Goal: Find specific page/section: Find specific page/section

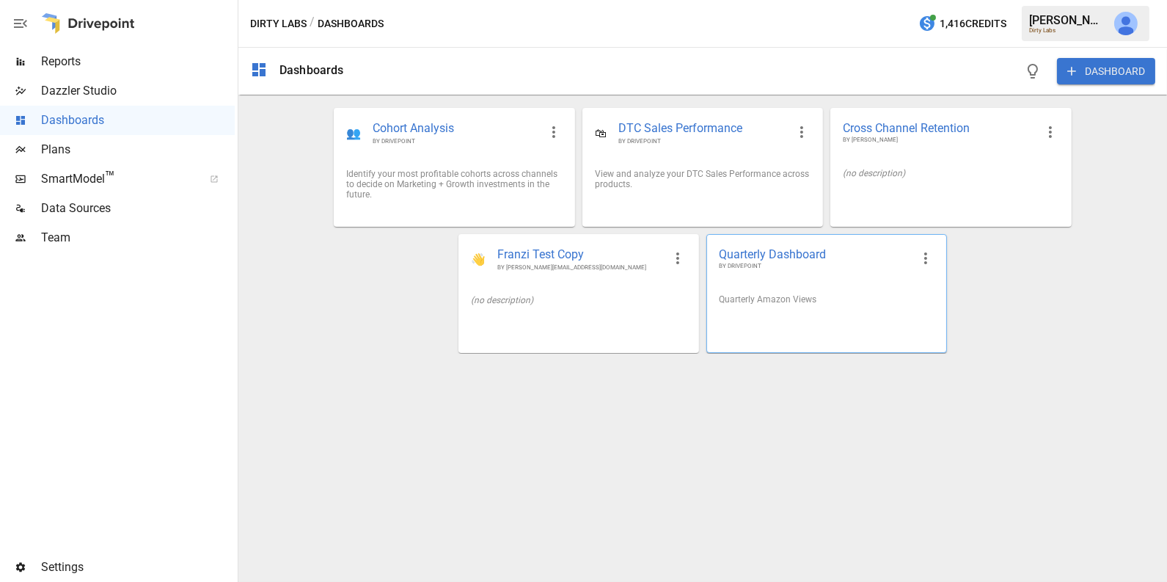
click at [776, 303] on div "Quarterly Amazon Views" at bounding box center [827, 299] width 216 height 10
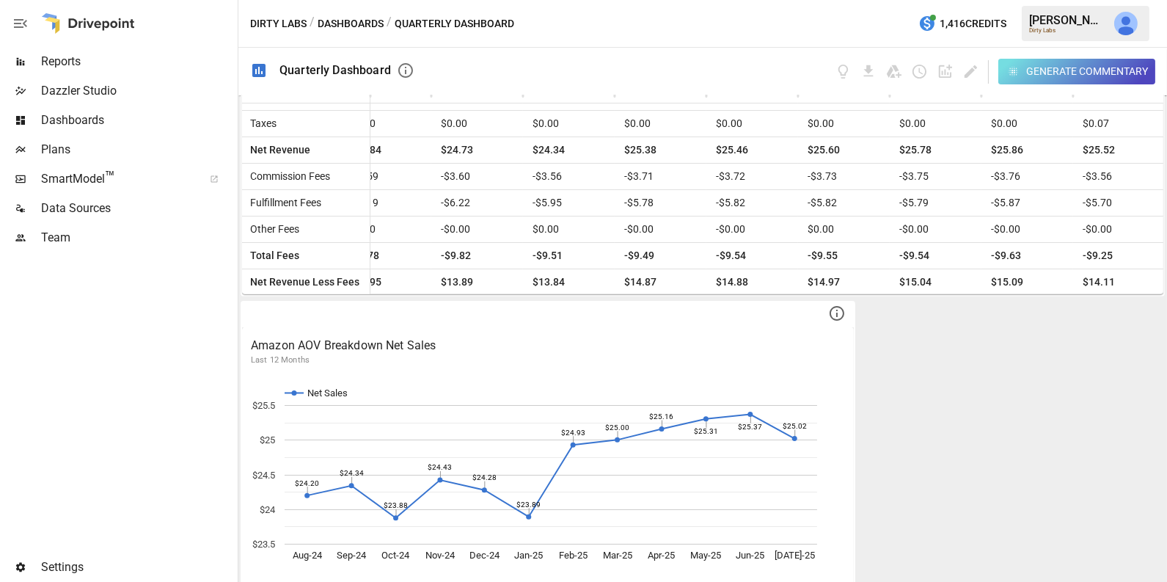
scroll to position [1315, 0]
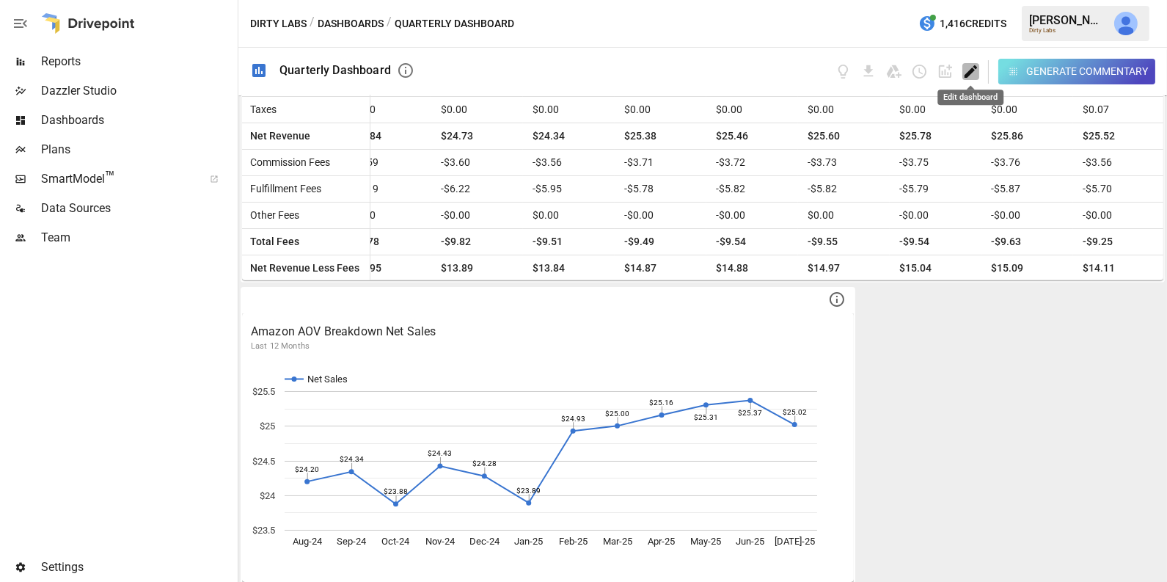
click at [976, 67] on icon "Edit dashboard" at bounding box center [971, 71] width 12 height 12
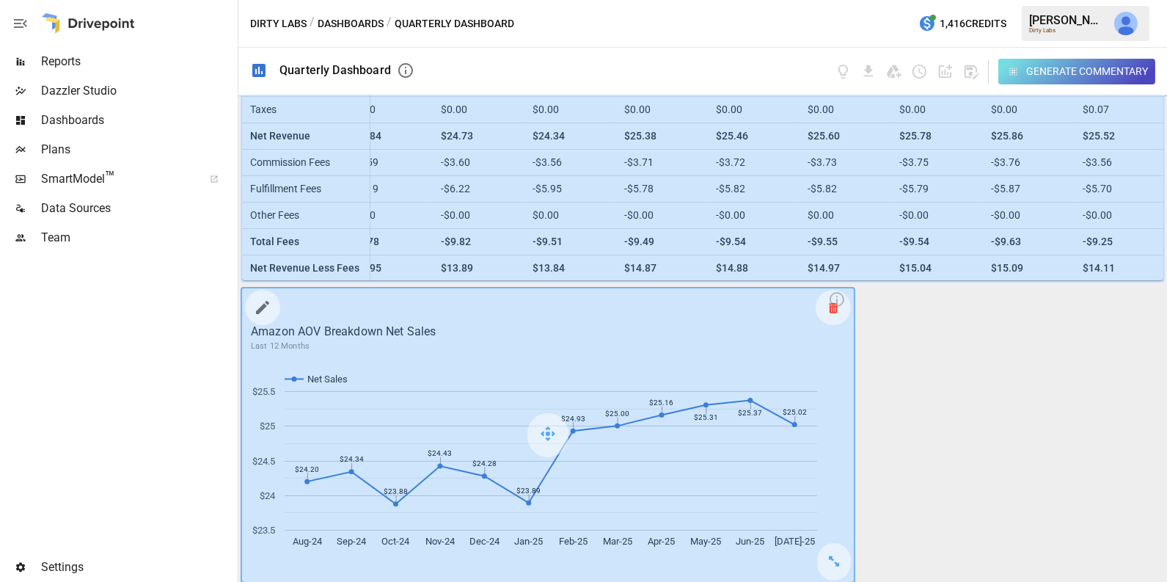
click at [824, 307] on div at bounding box center [833, 307] width 35 height 35
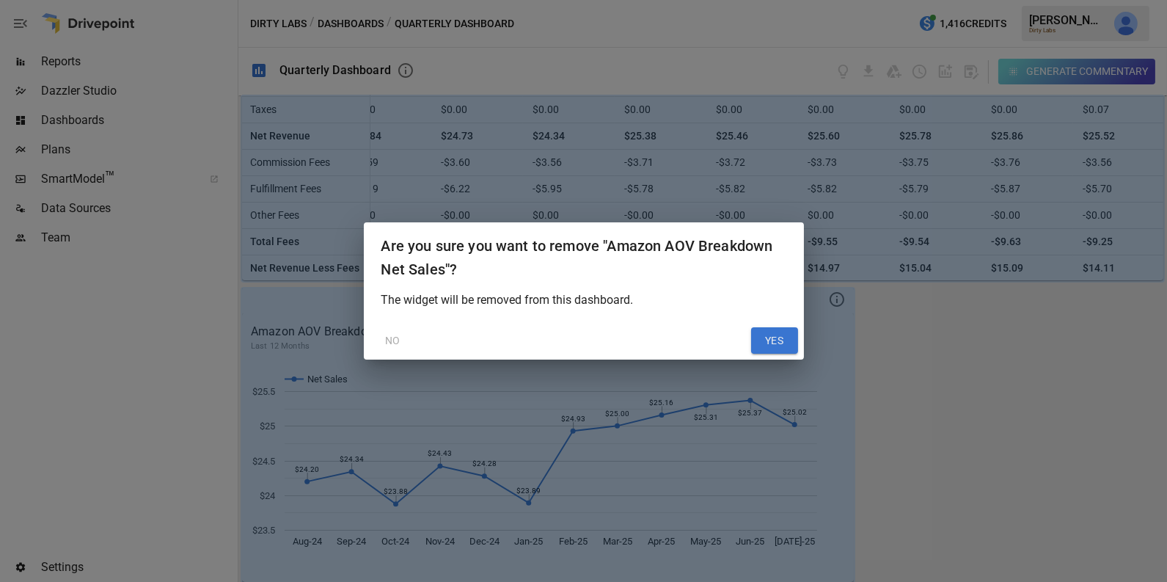
click at [783, 339] on button "YES" at bounding box center [774, 340] width 47 height 26
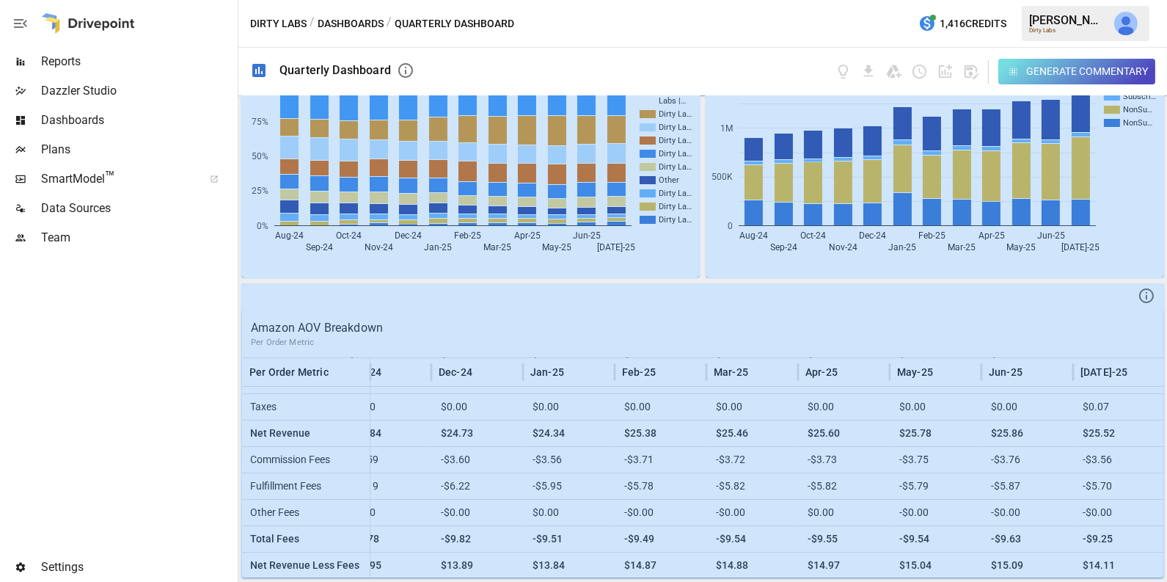
scroll to position [1014, 0]
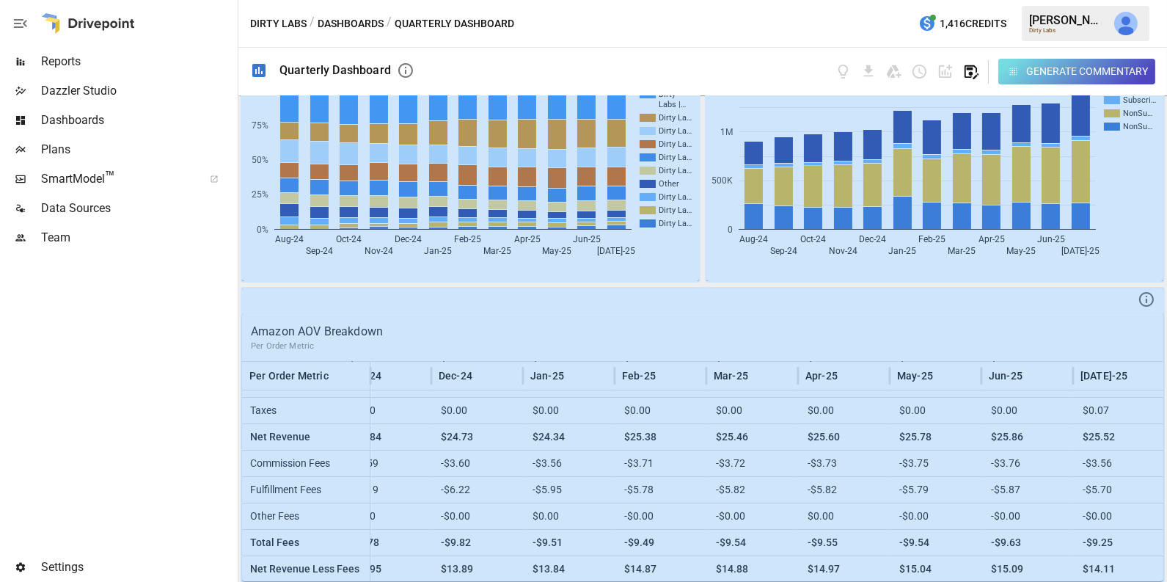
click at [975, 67] on icon "button" at bounding box center [972, 72] width 14 height 14
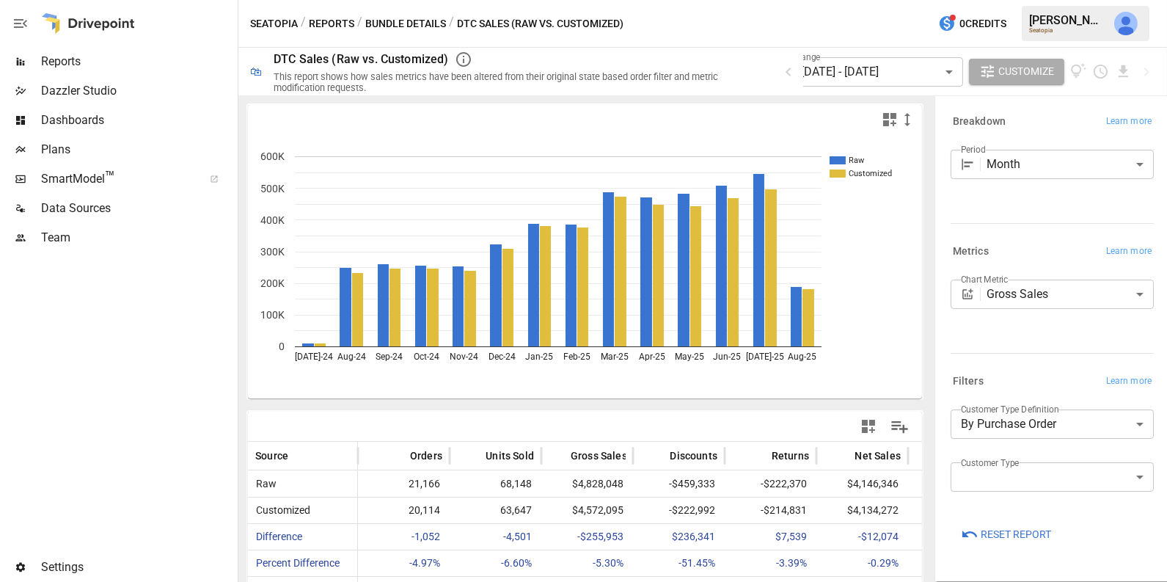
click at [1125, 28] on img "Julie Wilton" at bounding box center [1125, 23] width 23 height 23
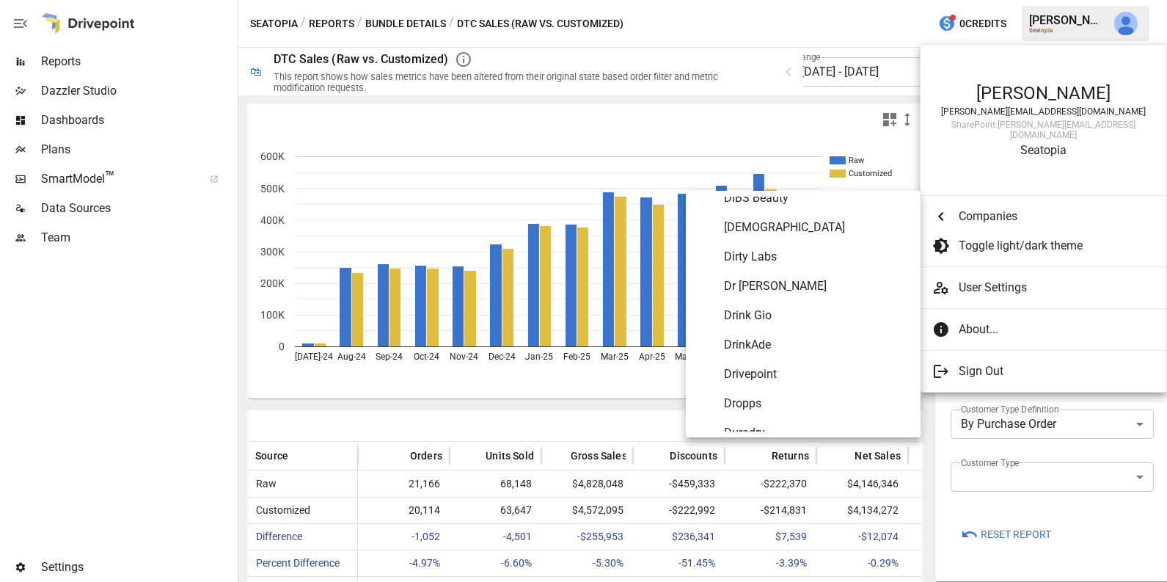
scroll to position [2121, 0]
click at [809, 296] on span "DrinkAde" at bounding box center [816, 291] width 185 height 18
